Goal: Information Seeking & Learning: Learn about a topic

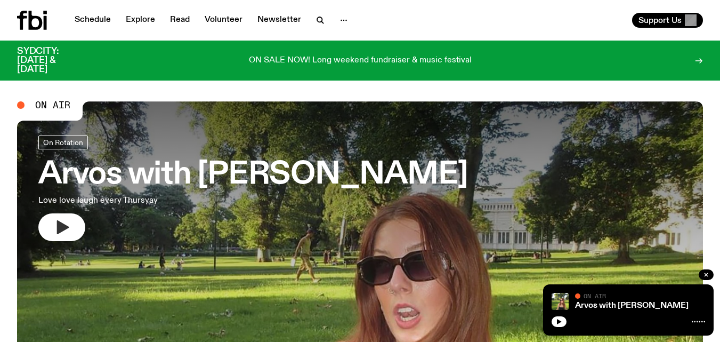
click at [55, 226] on icon "button" at bounding box center [61, 226] width 17 height 17
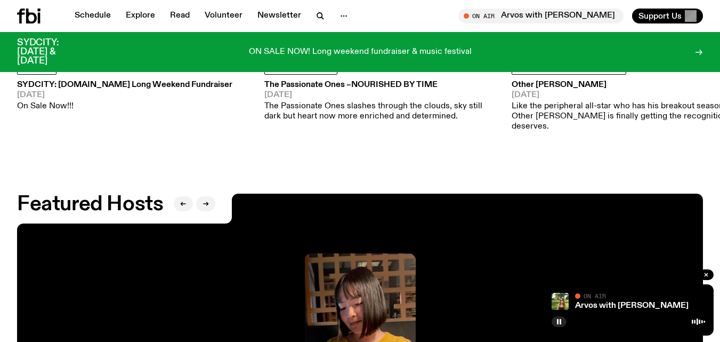
scroll to position [1593, 0]
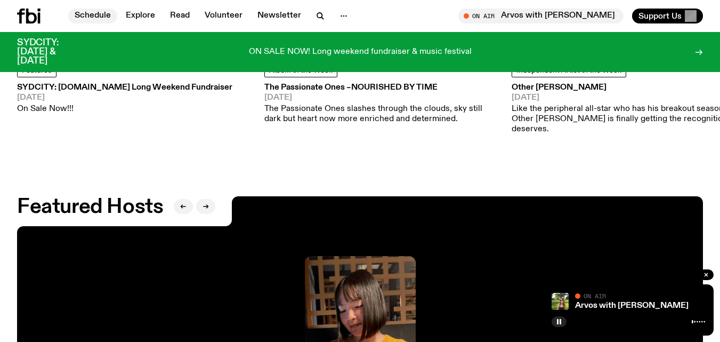
click at [97, 17] on link "Schedule" at bounding box center [92, 16] width 49 height 15
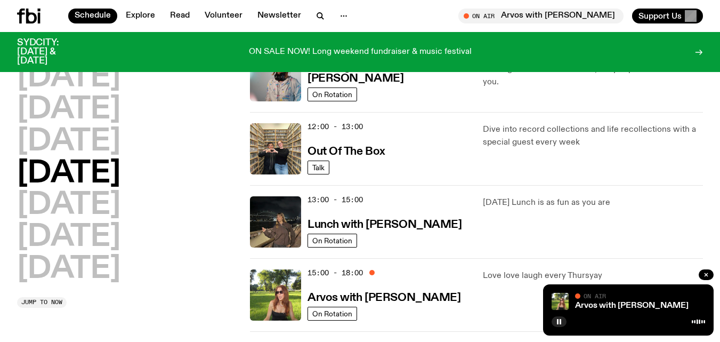
scroll to position [265, 0]
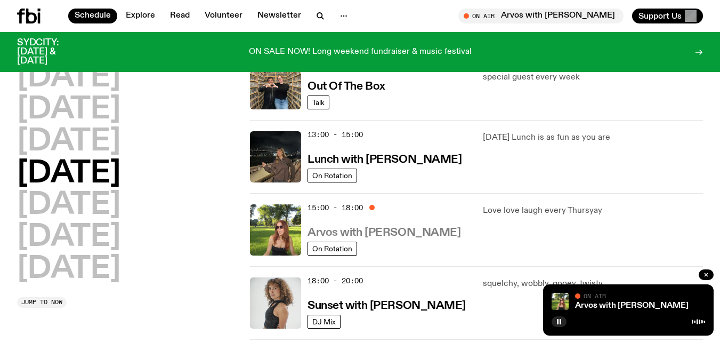
click at [417, 232] on h3 "Arvos with [PERSON_NAME]" at bounding box center [383, 232] width 153 height 11
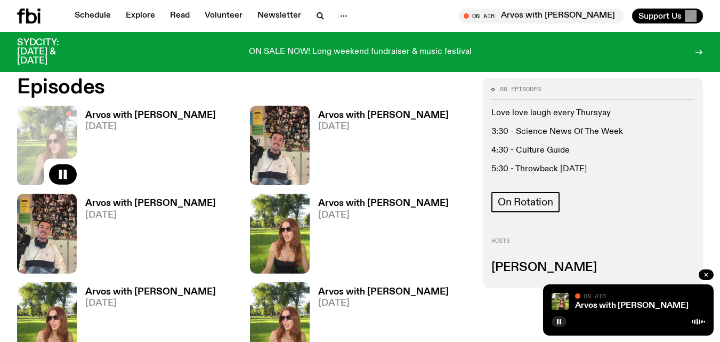
scroll to position [477, 0]
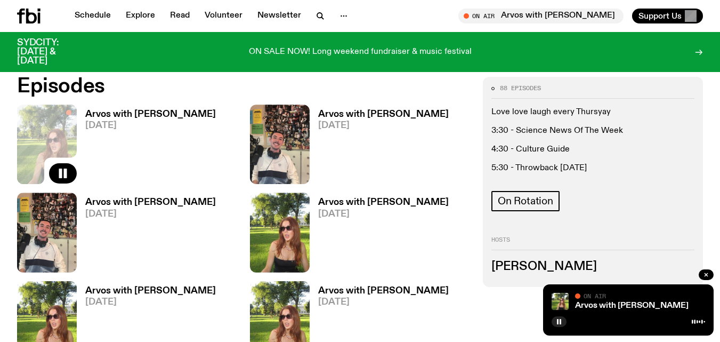
click at [159, 113] on h3 "Arvos with [PERSON_NAME]" at bounding box center [150, 114] width 131 height 9
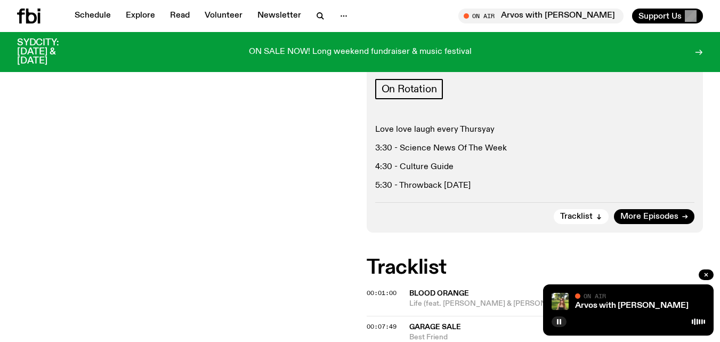
scroll to position [156, 0]
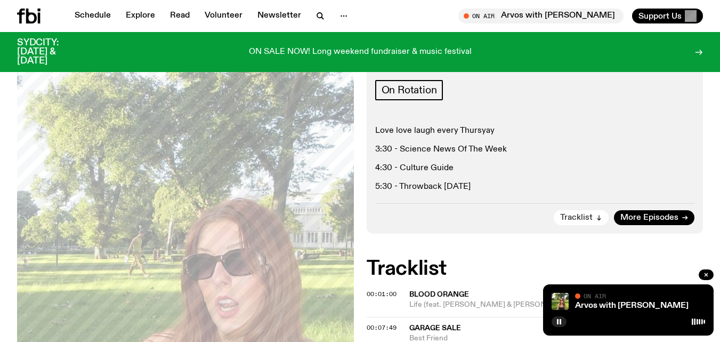
click at [579, 217] on span "Tracklist" at bounding box center [576, 218] width 33 height 8
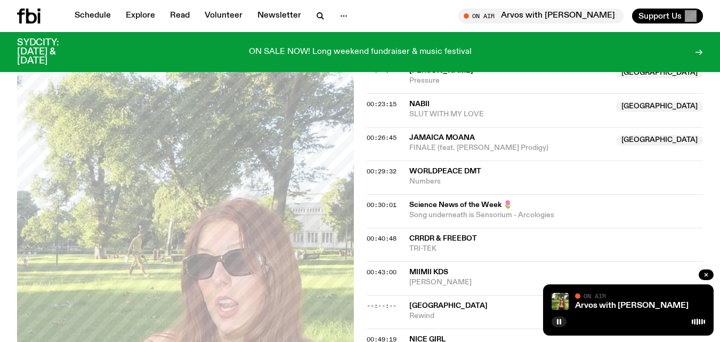
scroll to position [529, 0]
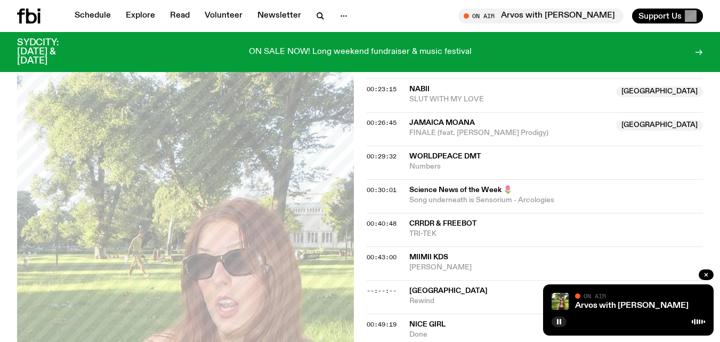
click at [429, 322] on span "Nice Girl" at bounding box center [427, 323] width 36 height 7
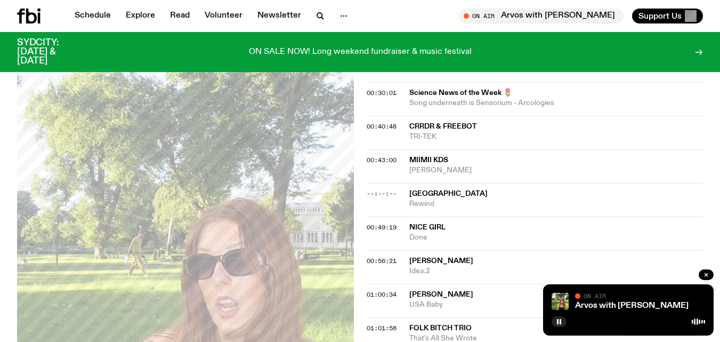
scroll to position [636, 0]
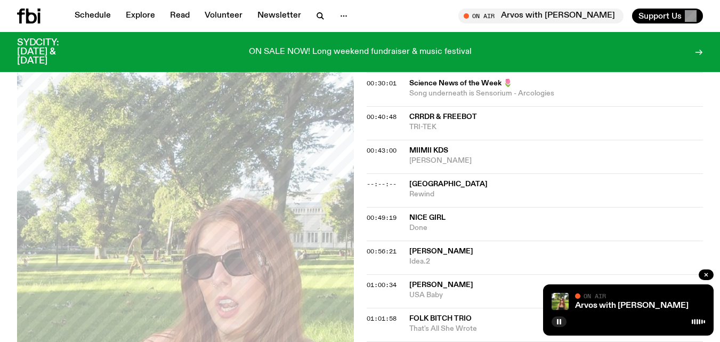
click at [424, 227] on span "Done" at bounding box center [556, 228] width 294 height 10
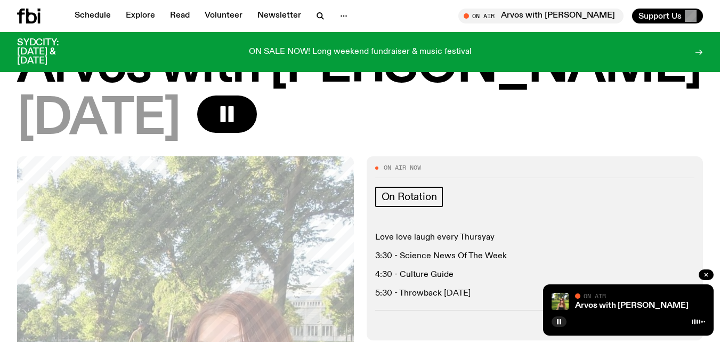
scroll to position [0, 0]
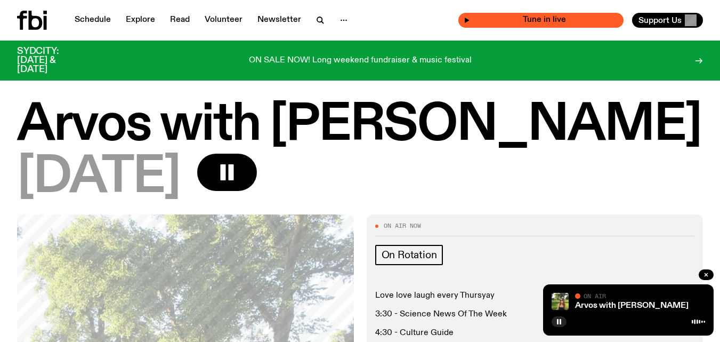
click at [567, 18] on span "Tune in live" at bounding box center [544, 20] width 148 height 8
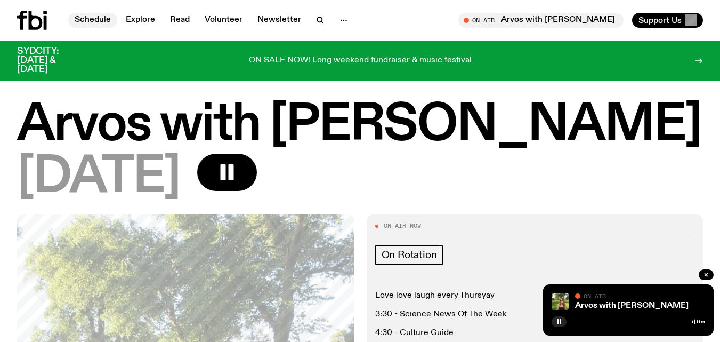
click at [100, 17] on link "Schedule" at bounding box center [92, 20] width 49 height 15
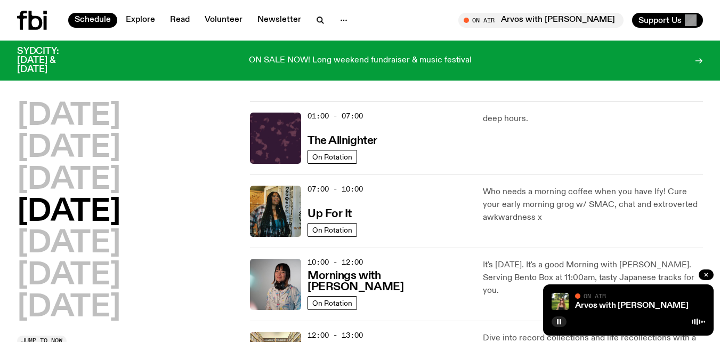
click at [100, 212] on h2 "[DATE]" at bounding box center [68, 212] width 103 height 30
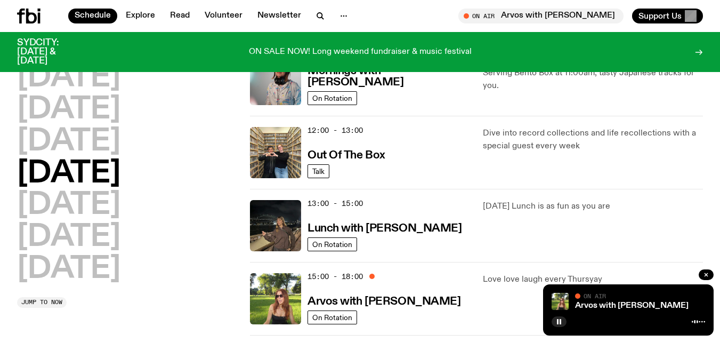
scroll to position [317, 0]
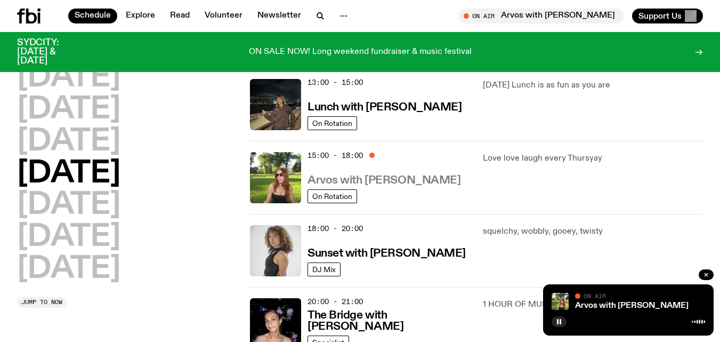
click at [415, 179] on h3 "Arvos with [PERSON_NAME]" at bounding box center [383, 180] width 153 height 11
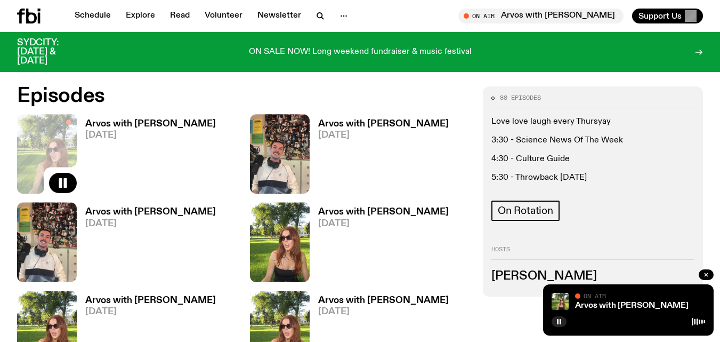
scroll to position [368, 0]
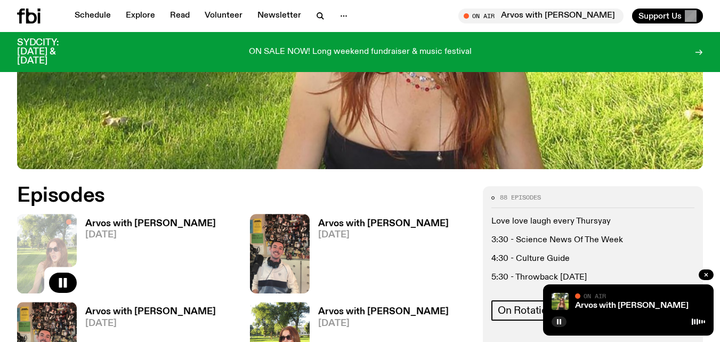
click at [142, 221] on h3 "Arvos with [PERSON_NAME]" at bounding box center [150, 223] width 131 height 9
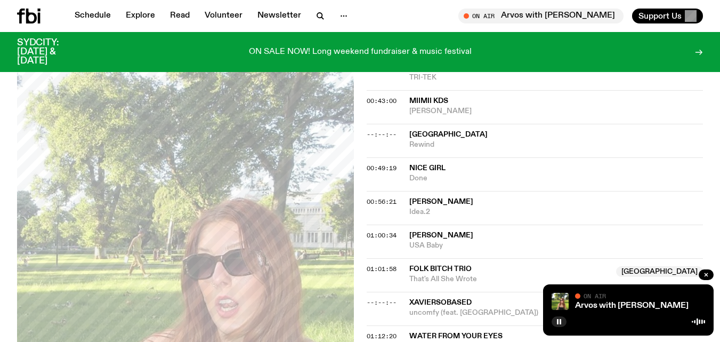
scroll to position [688, 0]
